Goal: Communication & Community: Answer question/provide support

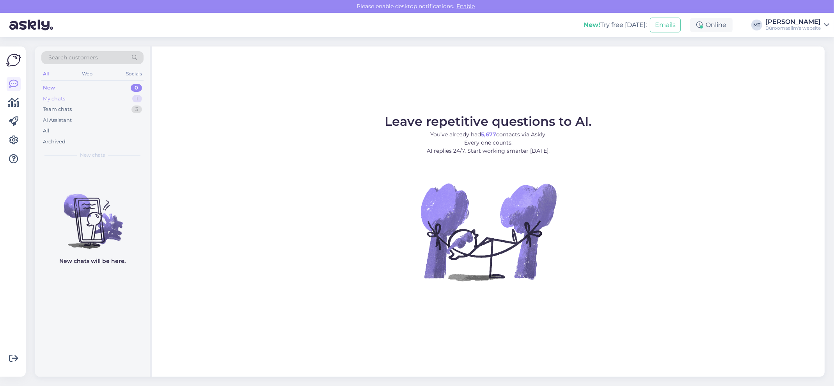
click at [52, 97] on div "My chats" at bounding box center [54, 99] width 22 height 8
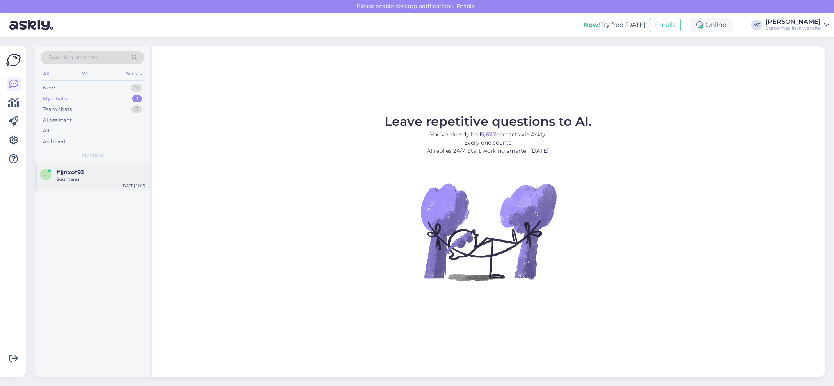
click at [59, 174] on span "#jjnxof93" at bounding box center [70, 172] width 28 height 7
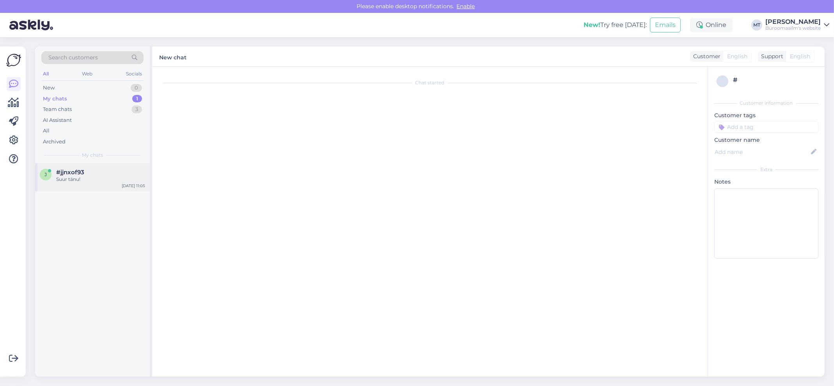
scroll to position [367, 0]
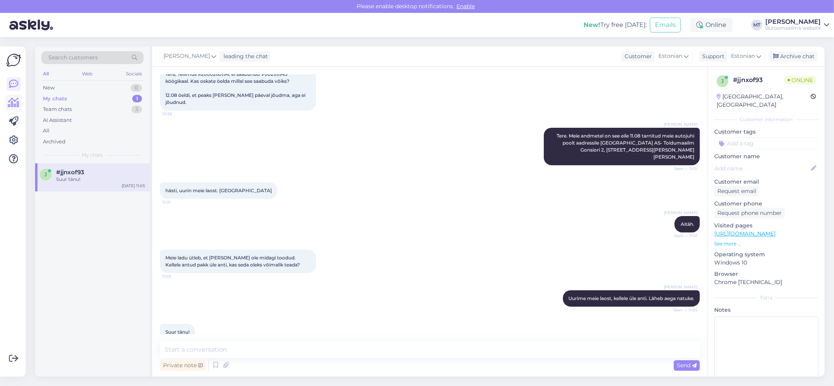
click at [16, 105] on icon at bounding box center [13, 102] width 11 height 9
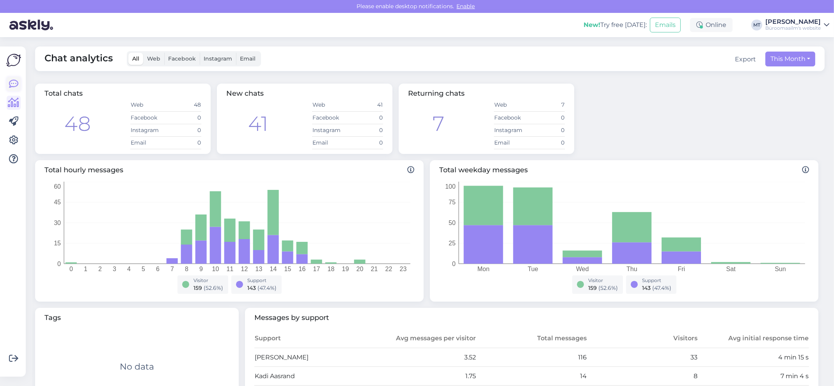
click at [10, 80] on icon at bounding box center [13, 83] width 9 height 9
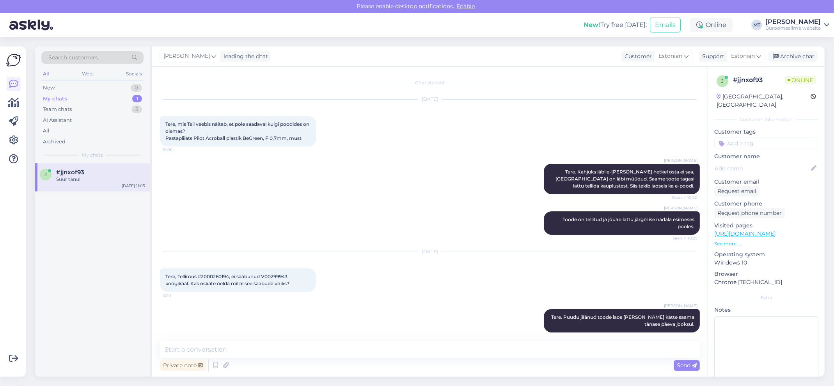
scroll to position [367, 0]
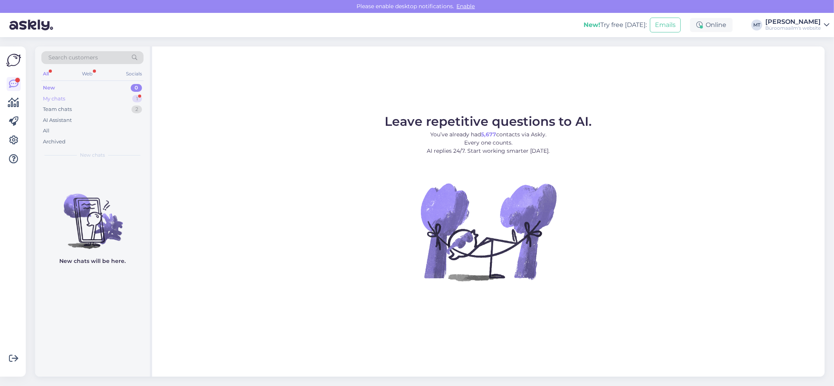
click at [43, 96] on div "My chats" at bounding box center [54, 99] width 22 height 8
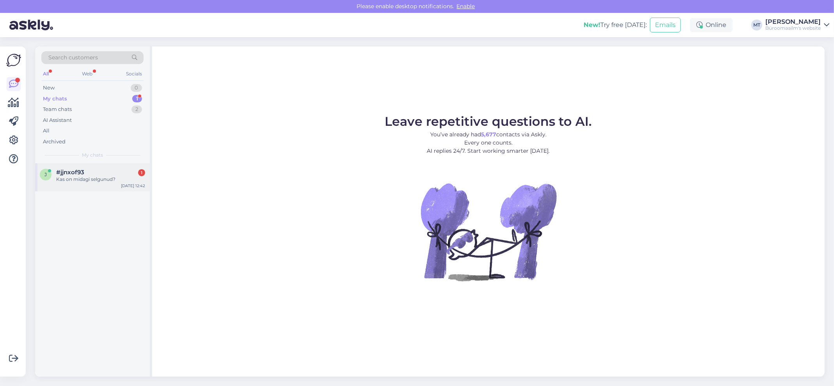
click at [78, 173] on span "#jjnxof93" at bounding box center [70, 172] width 28 height 7
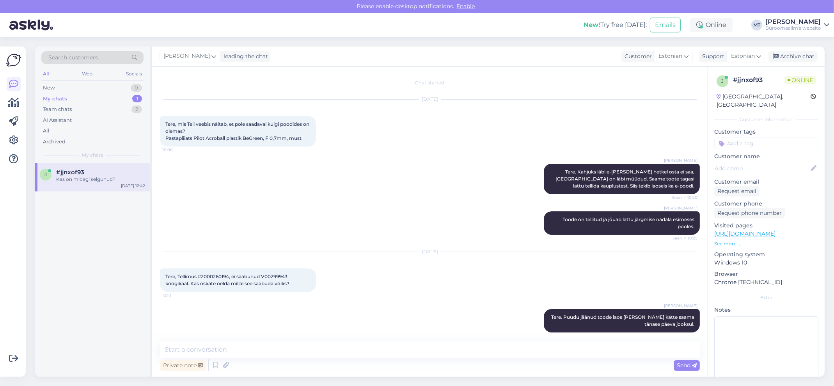
scroll to position [400, 0]
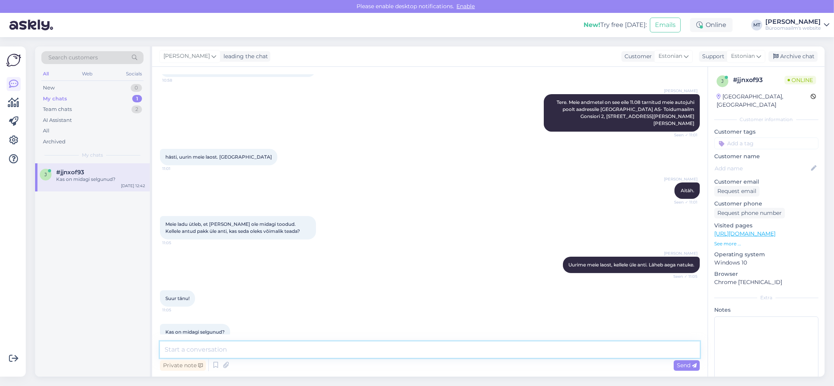
click at [231, 353] on textarea at bounding box center [430, 349] width 540 height 16
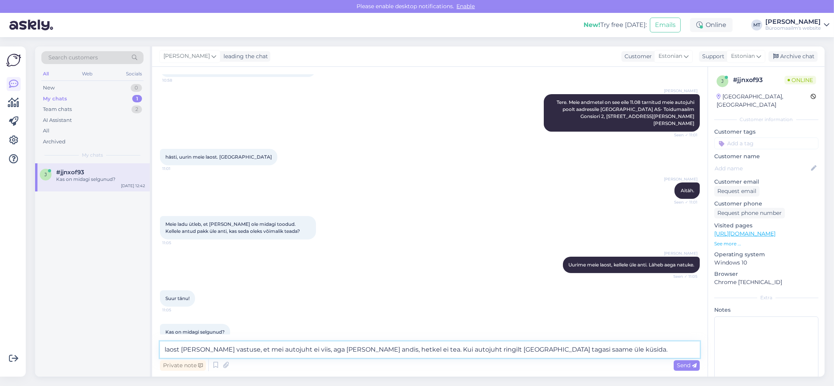
click at [170, 350] on textarea "laost sain vastuse, et mei autojuht ei viis, aga kelle kätte andis, hetkel ei t…" at bounding box center [430, 349] width 540 height 16
click at [166, 350] on textarea "laost sain vastuse, et mei autojuht ei viis, aga kelle kätte andis, hetkel ei t…" at bounding box center [430, 349] width 540 height 16
click at [244, 348] on textarea "Laost sain vastuse, et mei autojuht ei viis, aga kelle kätte andis, hetkel ei t…" at bounding box center [430, 349] width 540 height 16
click at [298, 350] on textarea "Laost sain vastuse, et meie autojuht ei viis, aga kelle kätte andis, hetkel ei …" at bounding box center [430, 349] width 540 height 16
click at [297, 351] on textarea "Laost sain vastuse, et meie autojuht ei viis, aga kelle kätte andis, hetkel ei …" at bounding box center [430, 349] width 540 height 16
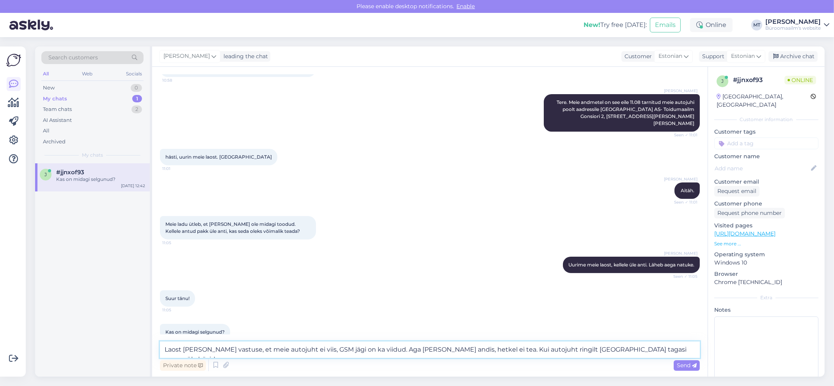
click at [366, 349] on textarea "Laost sain vastuse, et meie autojuht ei viis, GSM jägi on ka viidud. Aga kelle …" at bounding box center [430, 349] width 540 height 16
click at [367, 348] on textarea "Laost sain vastuse, et meie autojuht ei viis, GSM jägi on ka viidud. kellaaeg 1…" at bounding box center [430, 349] width 540 height 16
type textarea "Laost sain vastuse, et meie autojuht ei viis, GSM jägi on ka viidud. Kellaaeg 1…"
click at [681, 362] on span "Send" at bounding box center [687, 364] width 20 height 7
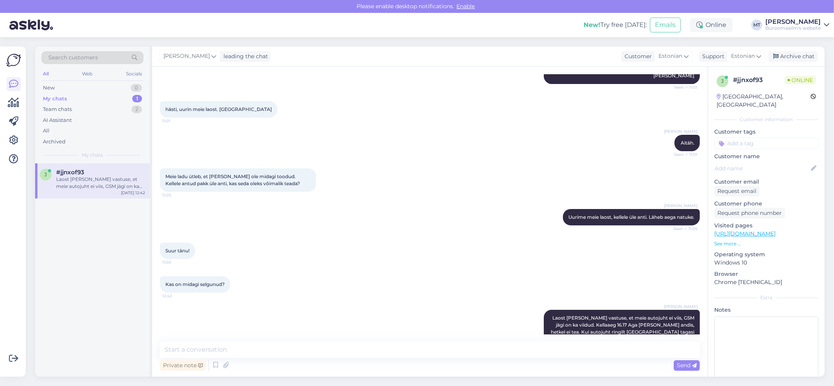
scroll to position [482, 0]
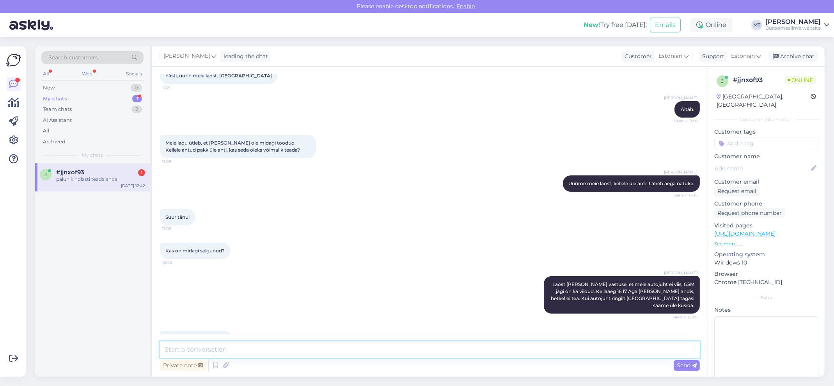
click at [259, 356] on textarea at bounding box center [430, 349] width 540 height 16
type textarea "Anname teada."
